Goal: Find specific page/section: Find specific page/section

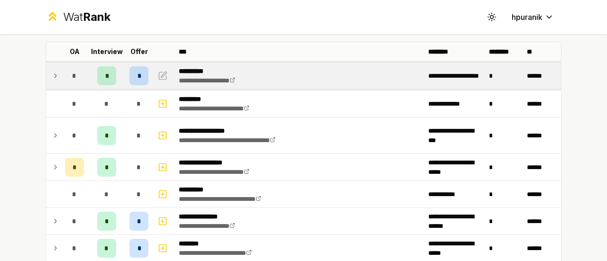
scroll to position [41, 0]
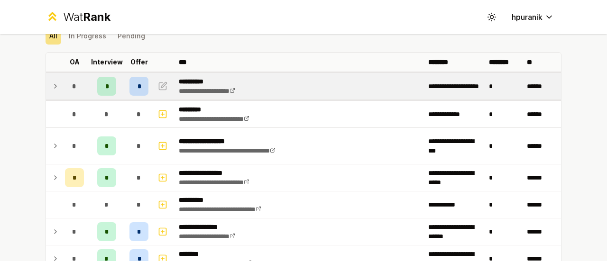
click at [52, 87] on icon at bounding box center [56, 86] width 8 height 11
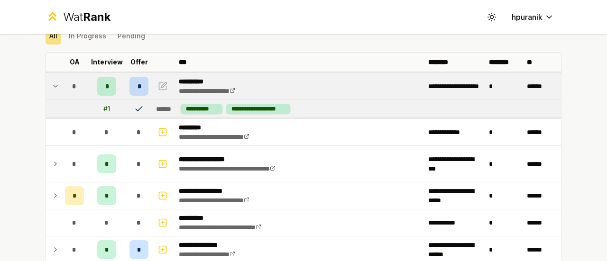
click at [52, 87] on icon at bounding box center [56, 86] width 8 height 11
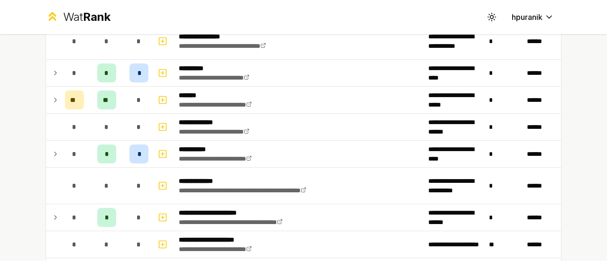
scroll to position [1121, 0]
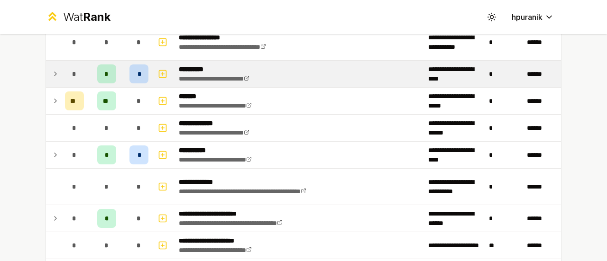
click at [52, 68] on icon at bounding box center [56, 73] width 8 height 11
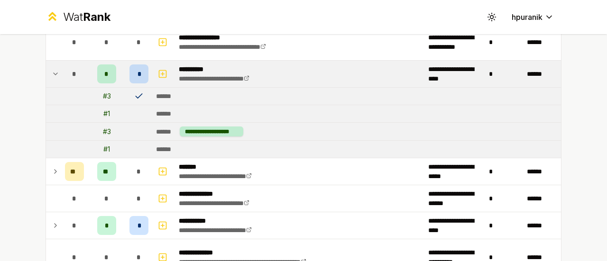
click at [52, 68] on icon at bounding box center [56, 73] width 8 height 11
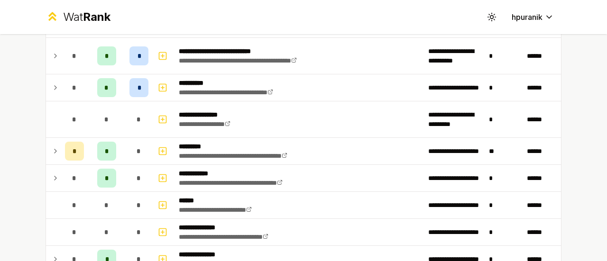
scroll to position [1344, 0]
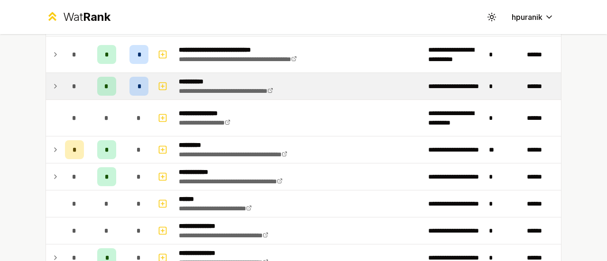
click at [53, 81] on icon at bounding box center [56, 86] width 8 height 11
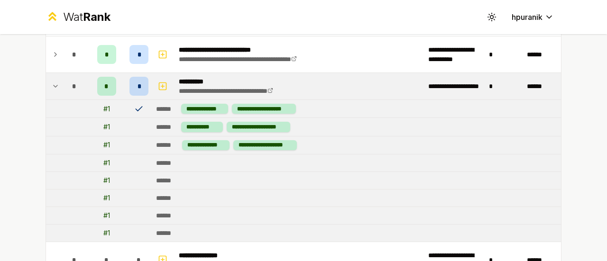
click at [52, 84] on icon at bounding box center [56, 86] width 8 height 11
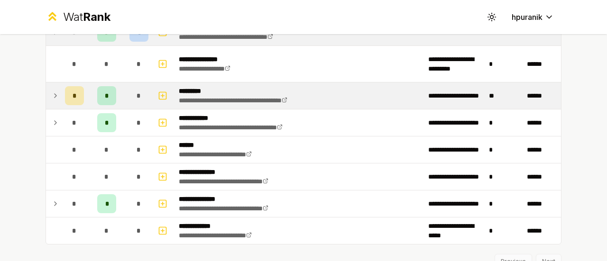
scroll to position [1398, 0]
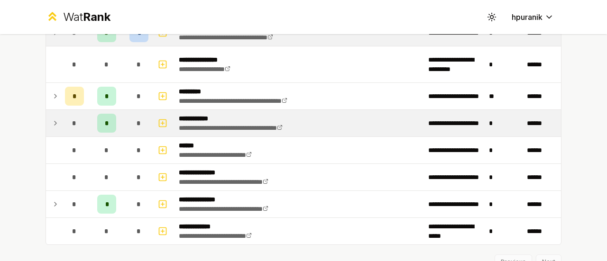
click at [55, 121] on icon at bounding box center [56, 123] width 2 height 4
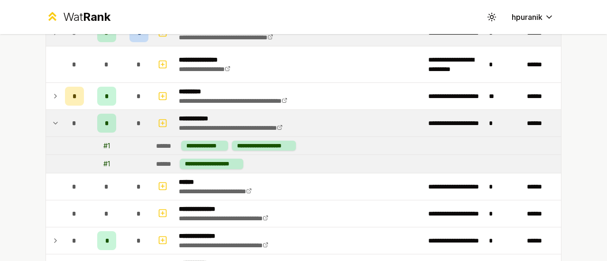
click at [52, 118] on icon at bounding box center [56, 123] width 8 height 11
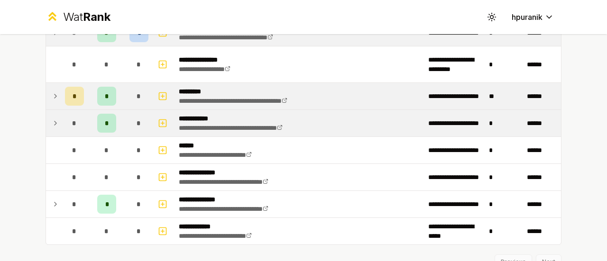
click at [52, 91] on icon at bounding box center [56, 96] width 8 height 11
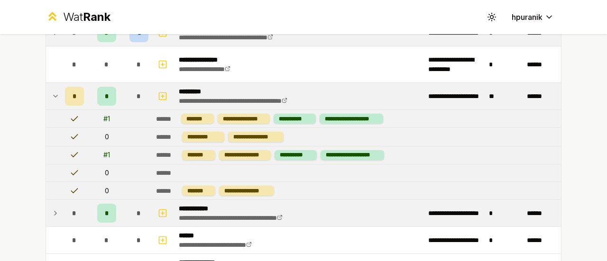
click at [52, 91] on icon at bounding box center [56, 96] width 8 height 11
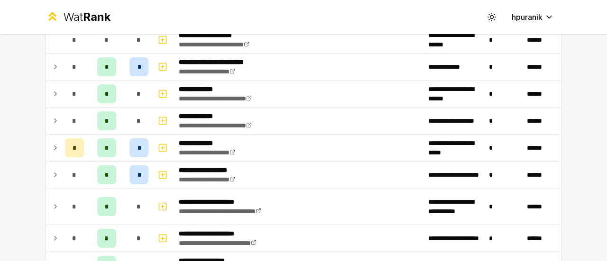
scroll to position [397, 0]
